Goal: Task Accomplishment & Management: Manage account settings

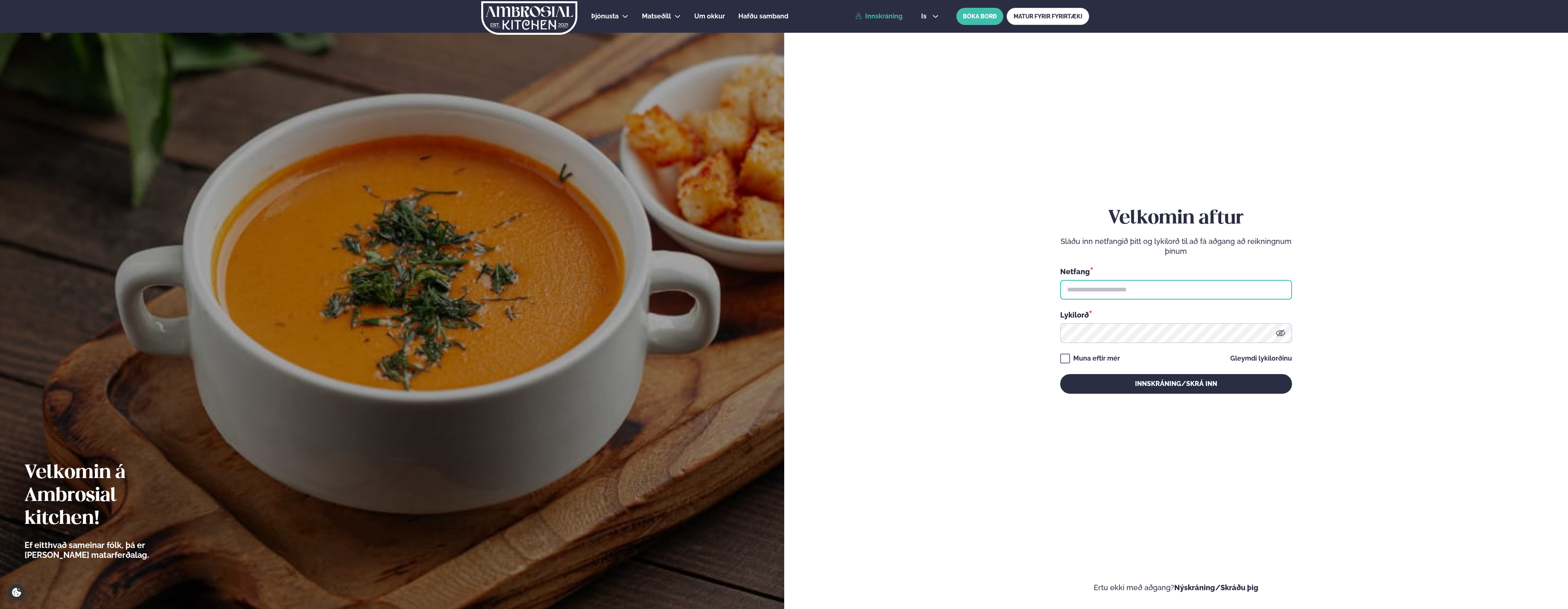
click at [1074, 290] on input "text" at bounding box center [1176, 289] width 232 height 19
type input "**********"
click at [1060, 374] on button "Innskráning/Skrá inn" at bounding box center [1176, 384] width 232 height 19
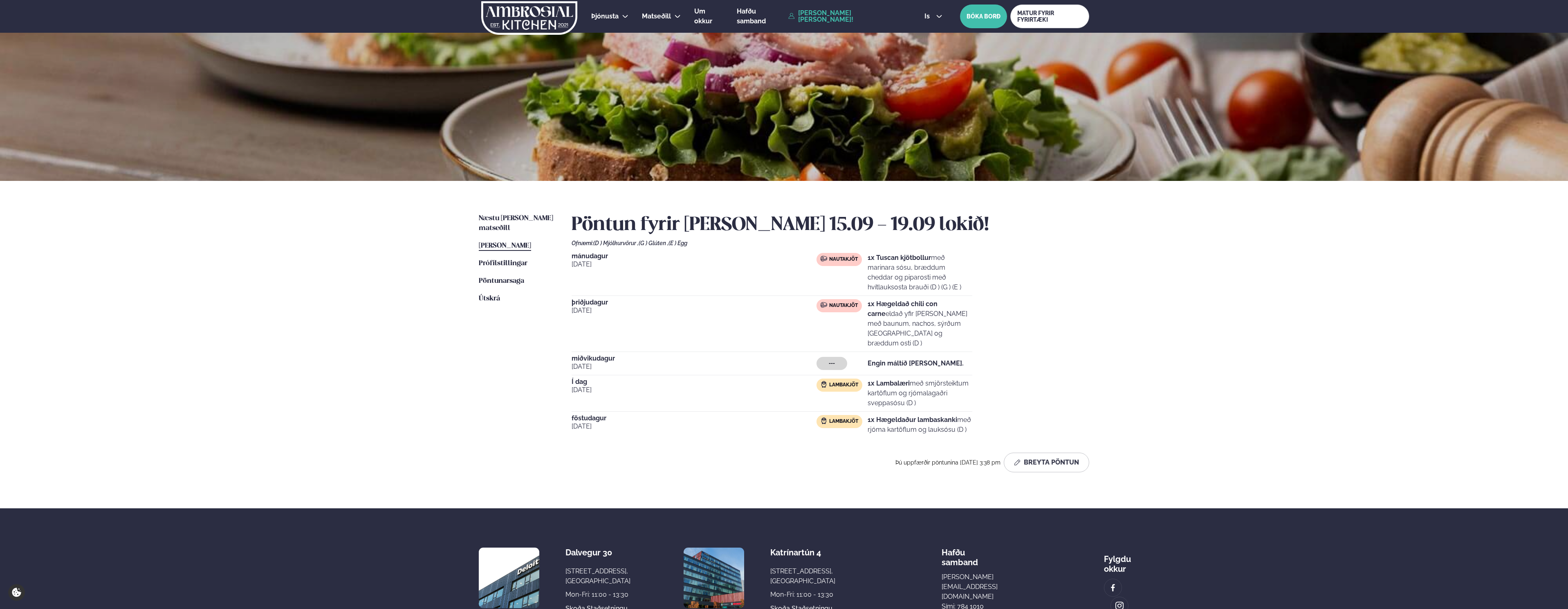
click at [890, 415] on p "1x Hægeldaður lambaskanki með rjóma kartöflum og lauksósu (D )" at bounding box center [920, 424] width 105 height 19
click at [1031, 460] on button "Breyta Pöntun" at bounding box center [1046, 462] width 85 height 19
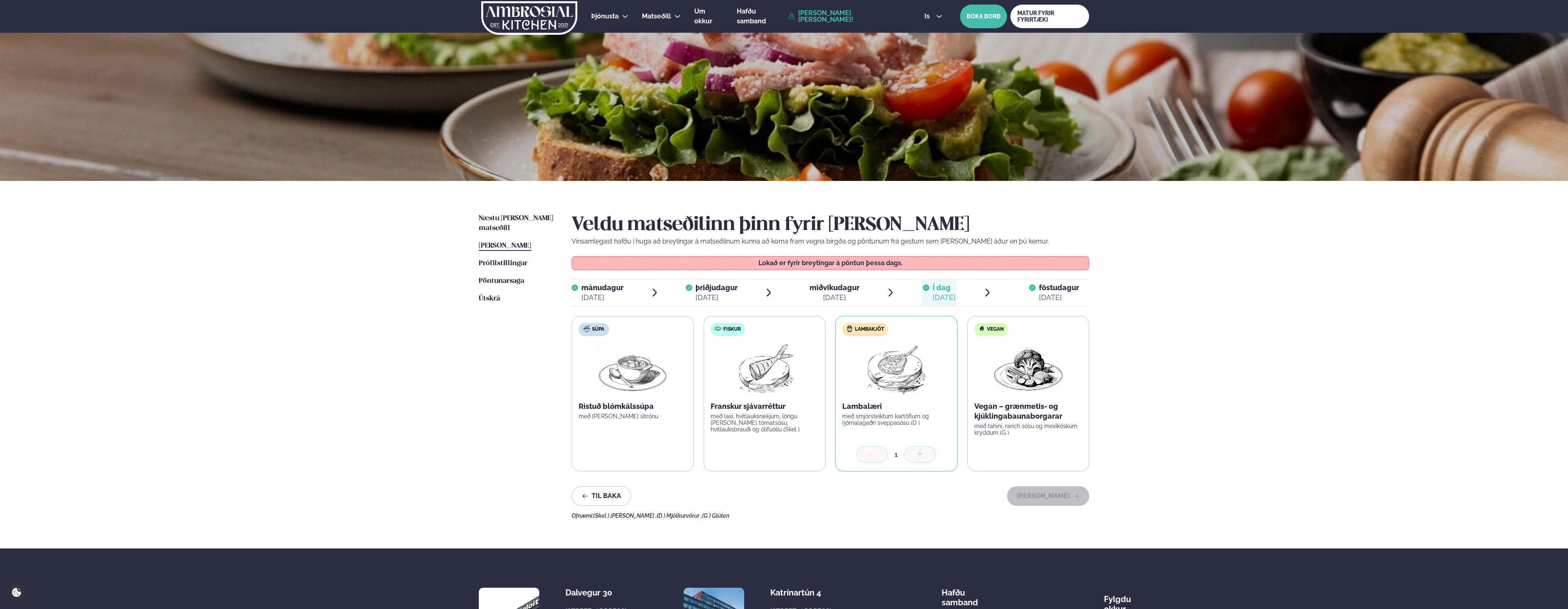
click at [1057, 267] on div "Lokað er fyrir breytingar á pöntun þessa dags." at bounding box center [830, 262] width 517 height 14
click at [1054, 301] on div "[DATE]" at bounding box center [1059, 297] width 40 height 10
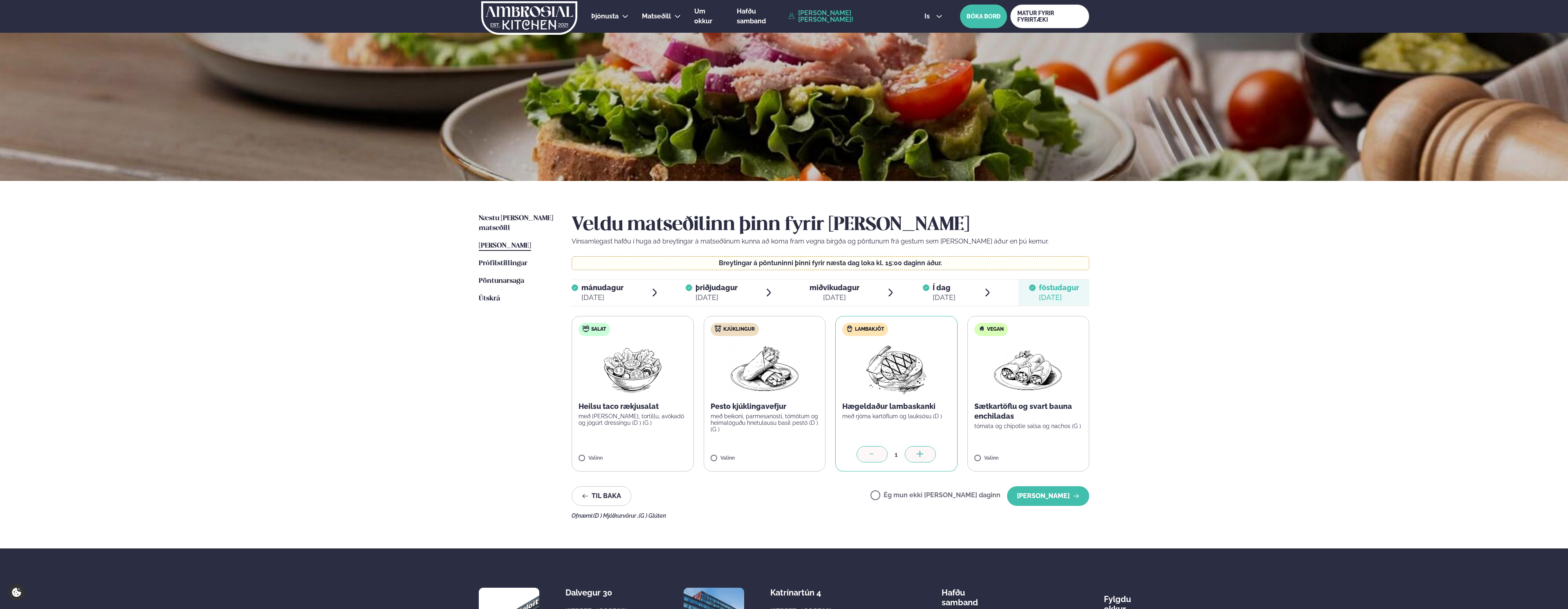
click at [905, 495] on label "Ég mun ekki [PERSON_NAME] daginn" at bounding box center [936, 496] width 130 height 9
click at [1026, 499] on button "[PERSON_NAME]" at bounding box center [1048, 496] width 82 height 19
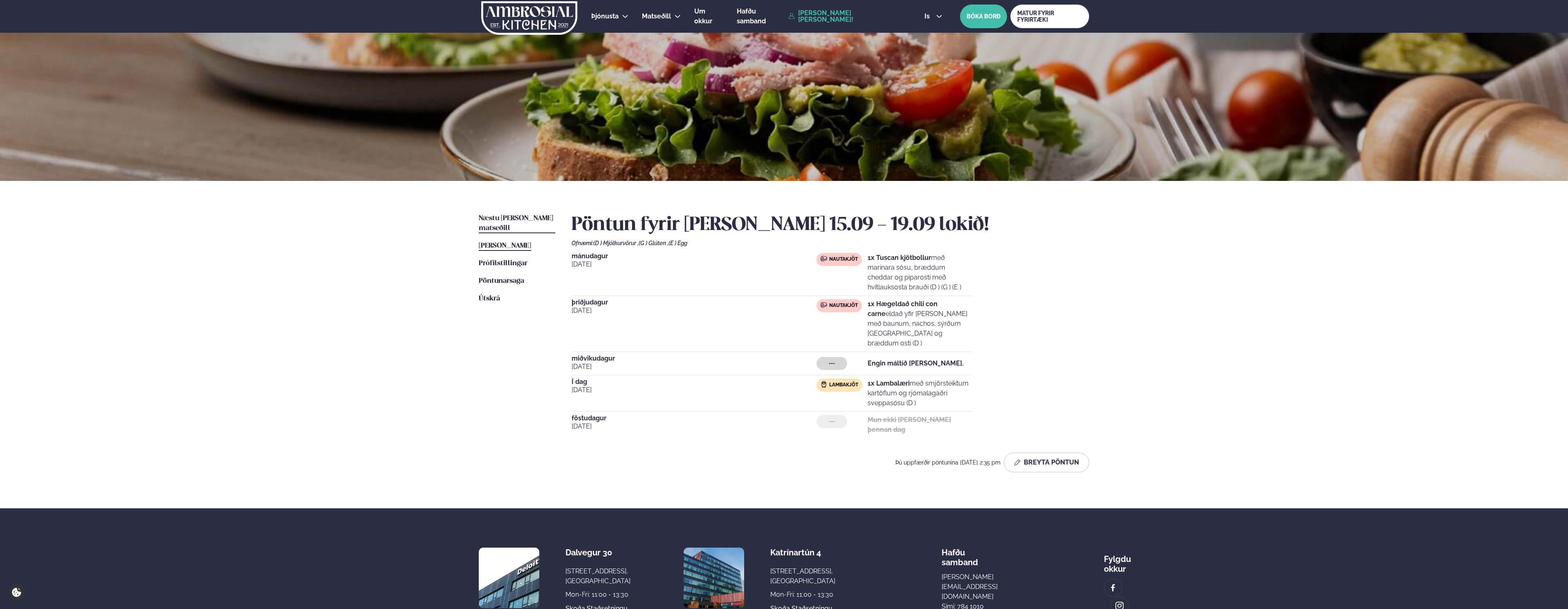
click at [493, 220] on span "Næstu [PERSON_NAME] matseðill" at bounding box center [516, 224] width 74 height 17
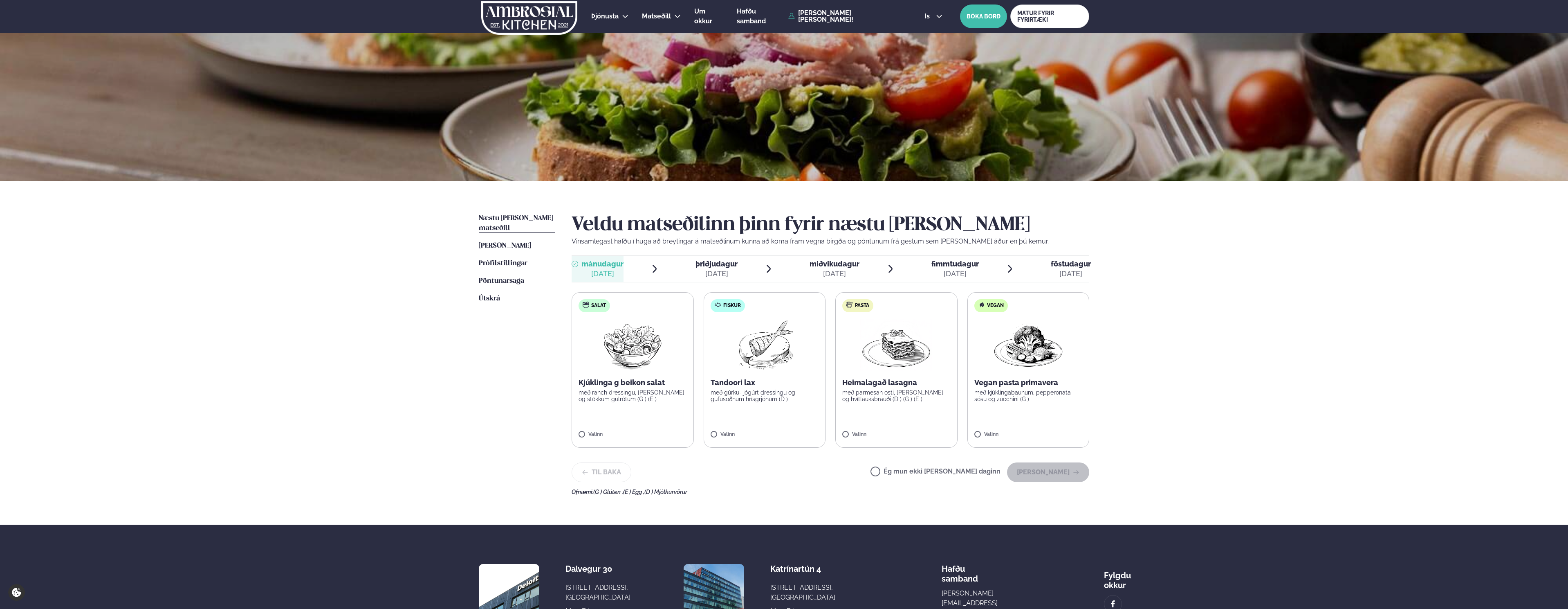
click at [770, 372] on label "Fiskur Tandoori lax með gúrku- jógúrt dressingu og gufusoðnum hrísgrjónum (D ) …" at bounding box center [765, 370] width 122 height 155
click at [1034, 476] on button "[PERSON_NAME]" at bounding box center [1048, 472] width 82 height 19
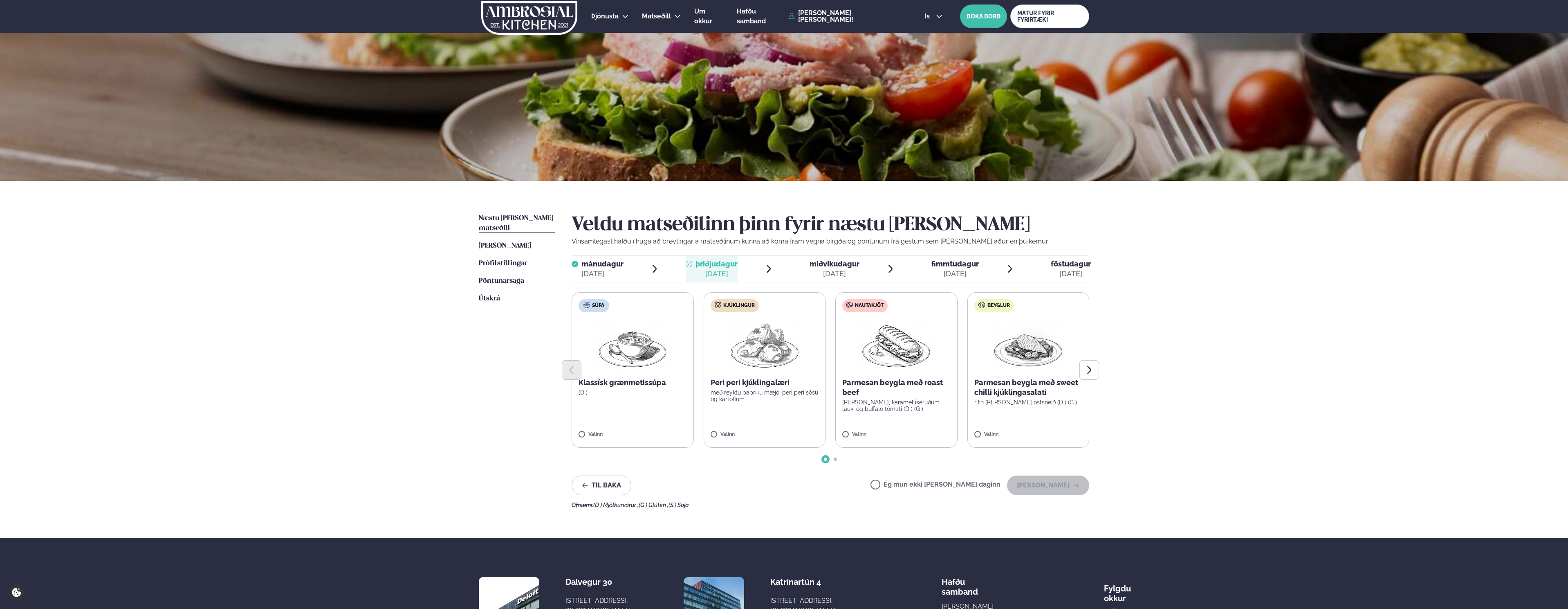
click at [925, 479] on div "Ég mun ekki [PERSON_NAME] daginn [PERSON_NAME]" at bounding box center [979, 485] width 219 height 19
drag, startPoint x: 937, startPoint y: 484, endPoint x: 948, endPoint y: 485, distance: 11.0
click at [939, 484] on label "Ég mun ekki [PERSON_NAME] daginn" at bounding box center [936, 485] width 130 height 9
click at [1054, 487] on button "[PERSON_NAME]" at bounding box center [1048, 485] width 82 height 19
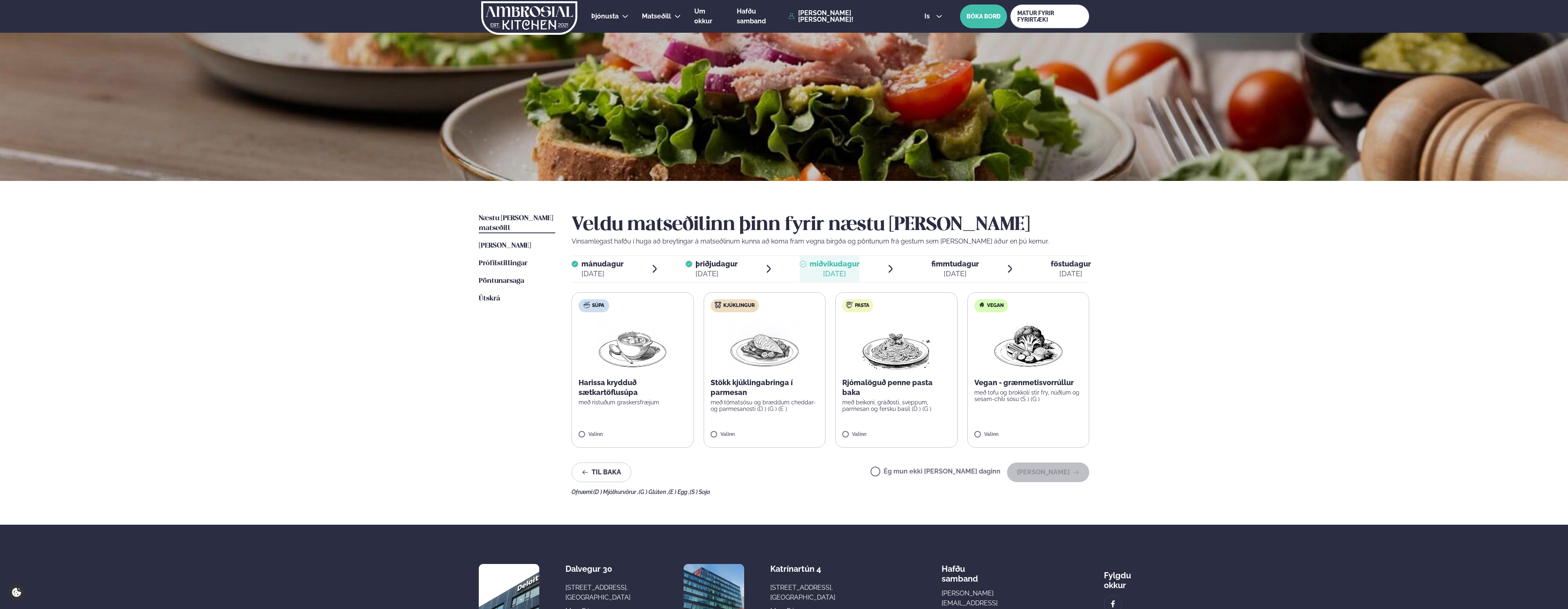
click at [743, 398] on div "Stökk kjúklingabringa í parmesan með tómatsósu og bræddum cheddar- og parmesano…" at bounding box center [765, 395] width 108 height 34
click at [1032, 472] on button "[PERSON_NAME]" at bounding box center [1048, 472] width 82 height 19
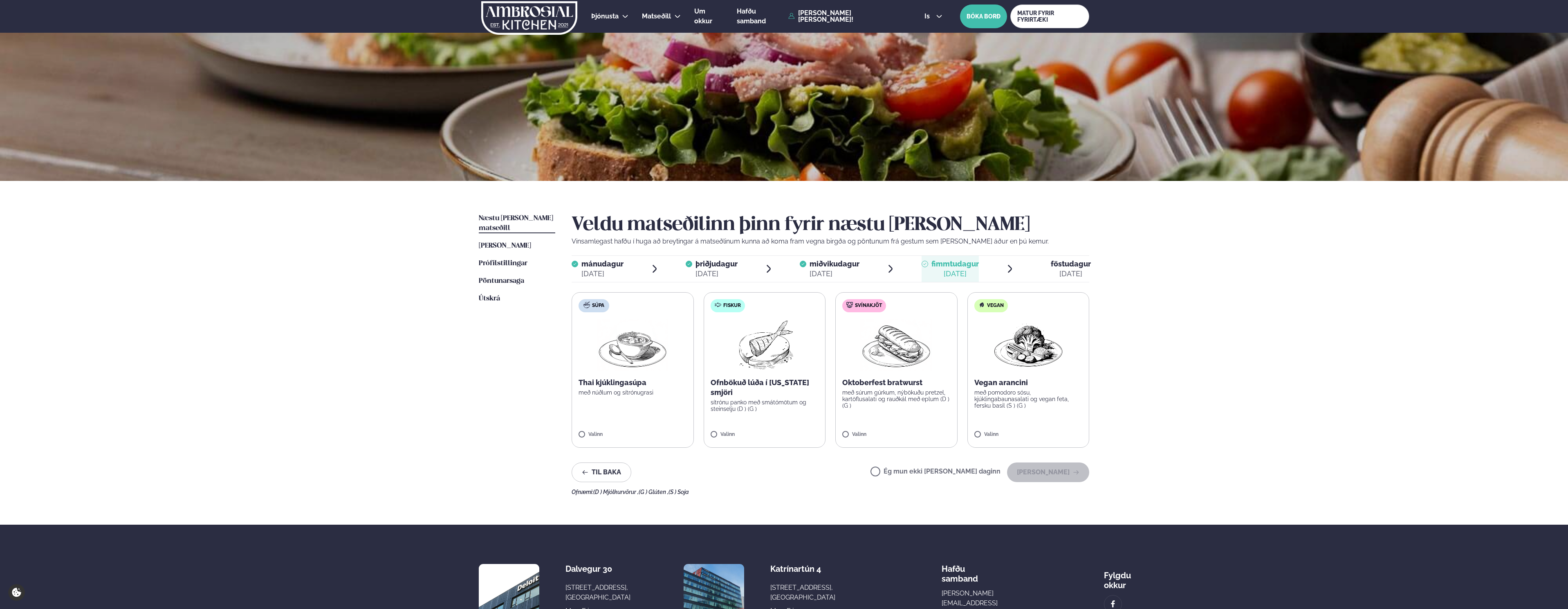
click at [886, 396] on p "með súrum gúrkum, nýbökuðu pretzel, kartöflusalati og rauðkál með eplum (D ) (G…" at bounding box center [897, 399] width 108 height 19
click at [1032, 471] on button "[PERSON_NAME]" at bounding box center [1048, 472] width 82 height 19
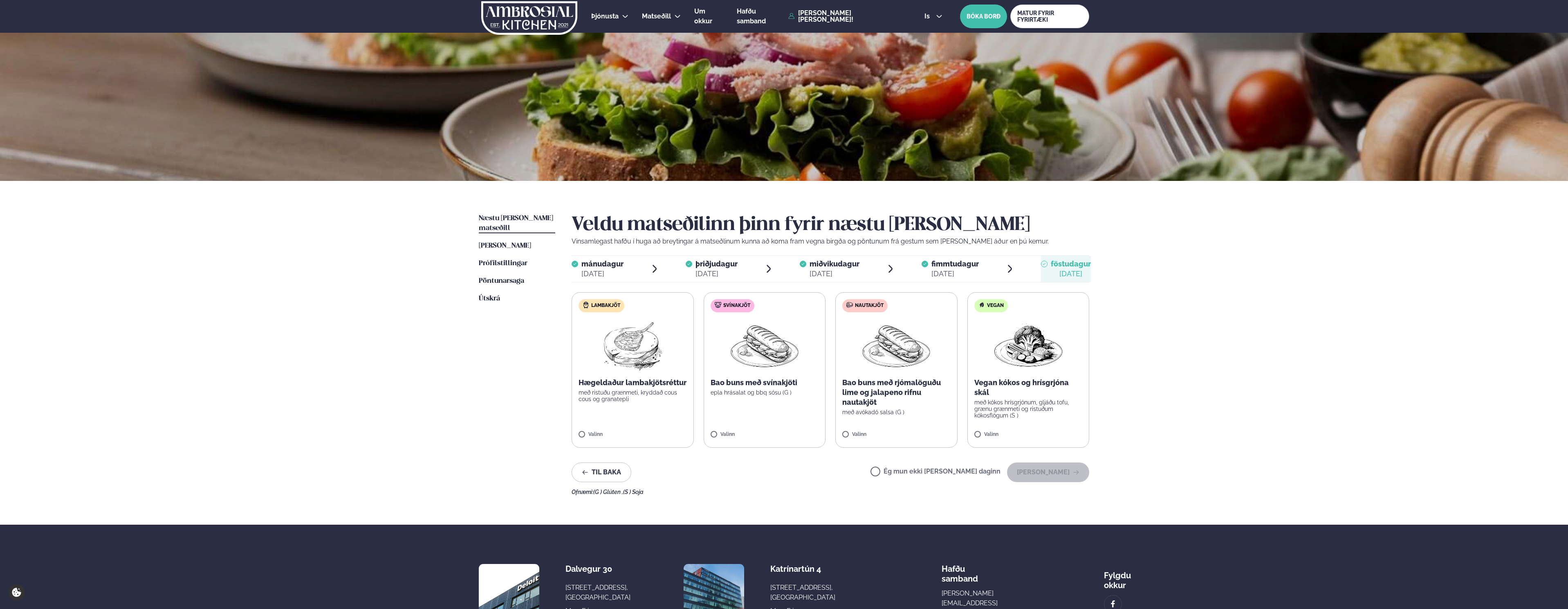
click at [643, 403] on label "Lambakjöt Hægeldaður lambakjötsréttur með ristuðu grænmeti, kryddað cous cous o…" at bounding box center [632, 370] width 122 height 155
click at [1041, 471] on button "[PERSON_NAME]" at bounding box center [1048, 472] width 82 height 19
